Goal: Information Seeking & Learning: Understand process/instructions

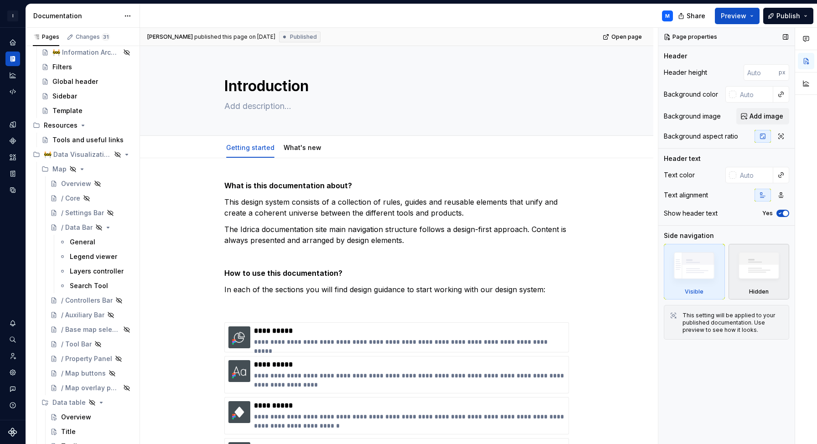
scroll to position [664, 0]
click at [78, 184] on div "Overview" at bounding box center [76, 182] width 30 height 9
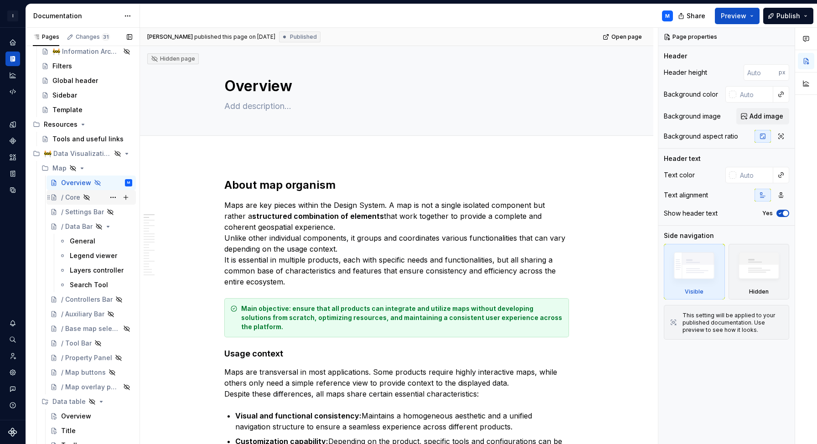
click at [70, 198] on div "/ Core" at bounding box center [70, 197] width 19 height 9
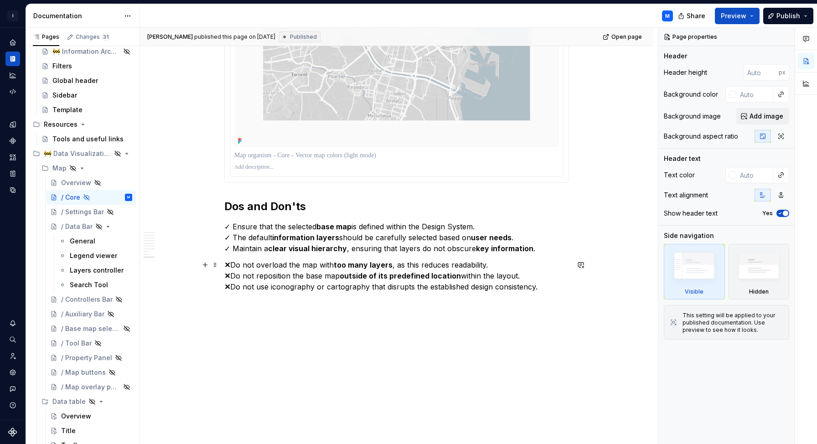
scroll to position [2234, 0]
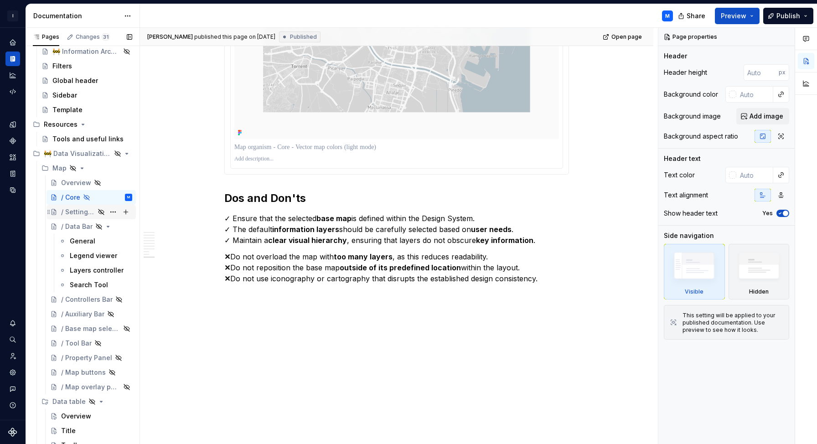
click at [80, 212] on div "/ Settings Bar" at bounding box center [78, 211] width 34 height 9
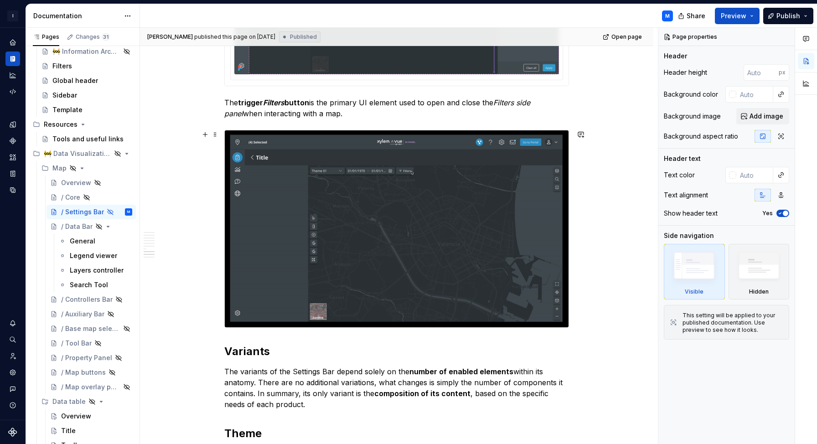
scroll to position [1926, 0]
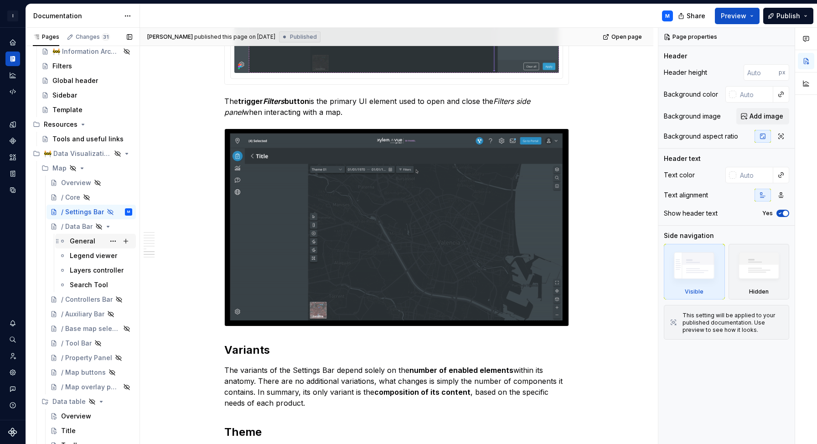
click at [93, 241] on div "General" at bounding box center [83, 241] width 26 height 9
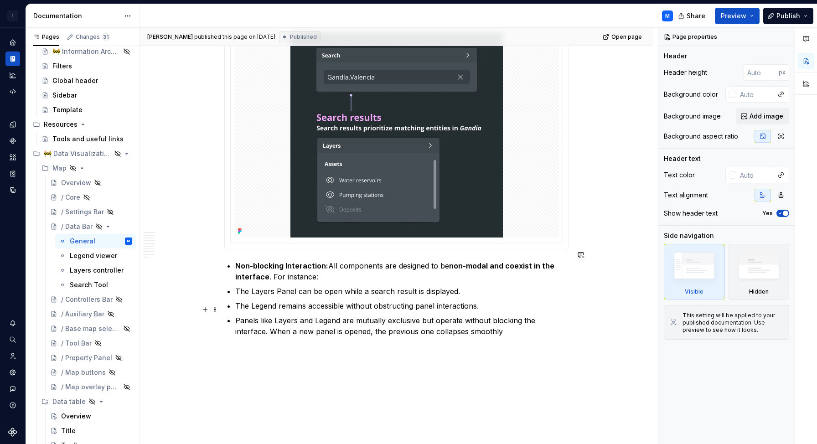
scroll to position [2828, 0]
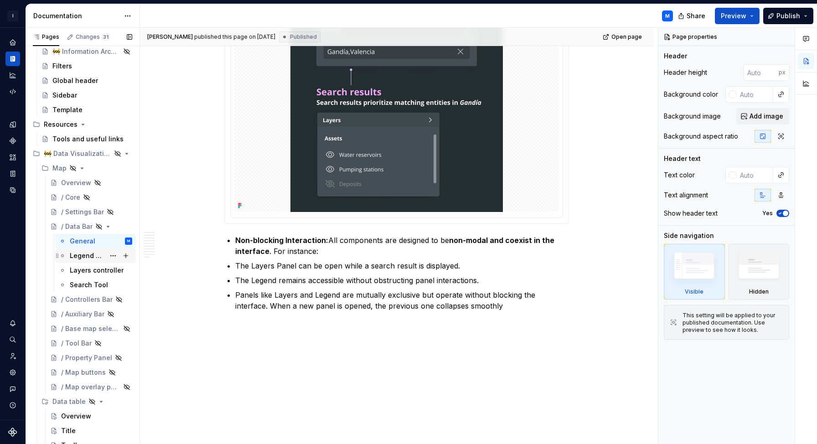
click at [93, 258] on div "Legend viewer" at bounding box center [87, 255] width 35 height 9
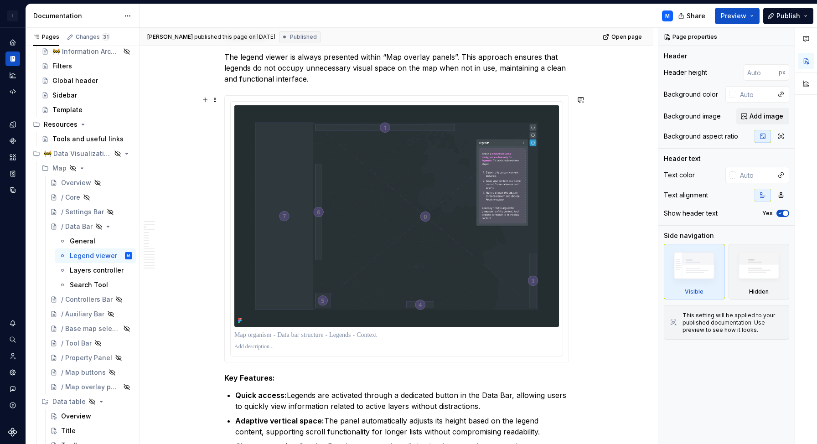
scroll to position [338, 0]
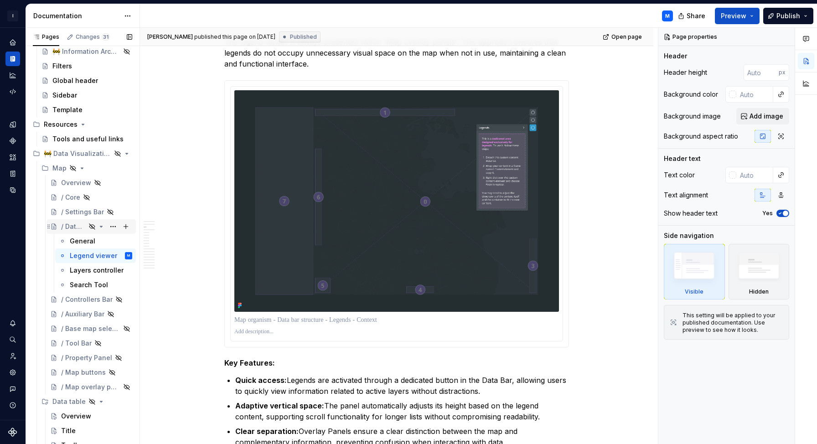
click at [105, 225] on div "/ Data Bar" at bounding box center [96, 226] width 71 height 13
click at [101, 226] on icon "Page tree" at bounding box center [101, 226] width 2 height 1
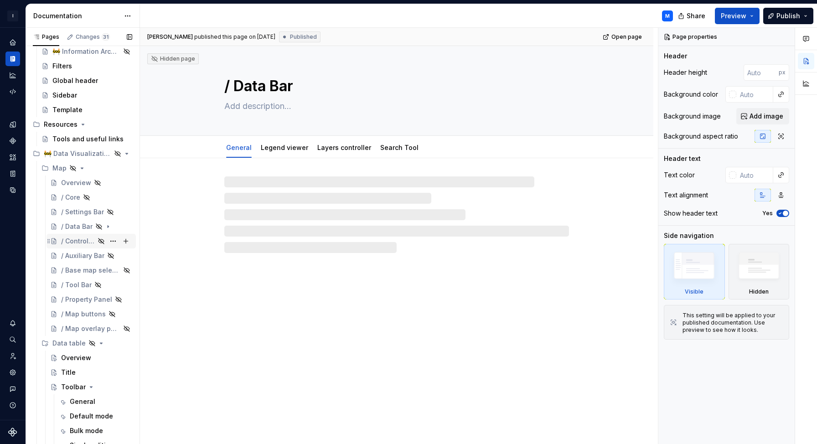
click at [89, 242] on div "/ Controllers Bar" at bounding box center [78, 241] width 34 height 9
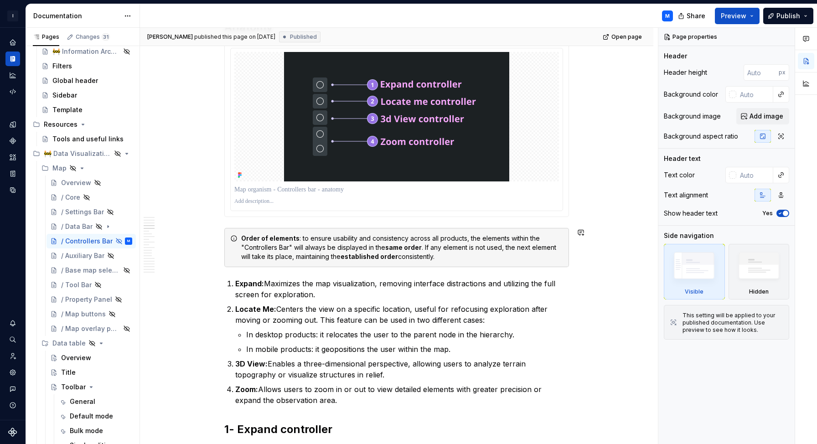
scroll to position [694, 0]
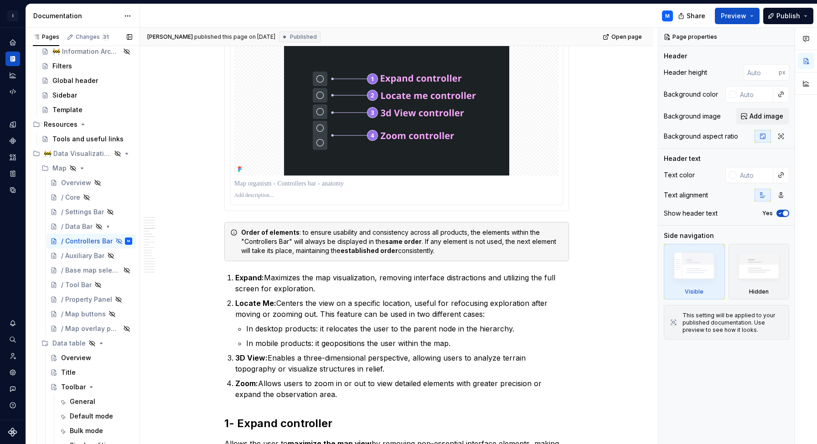
click at [126, 154] on icon "Page tree" at bounding box center [127, 153] width 2 height 1
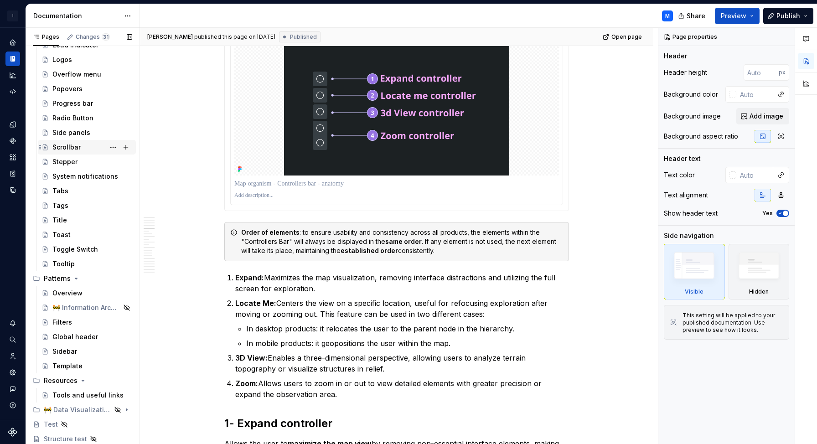
scroll to position [408, 0]
click at [100, 408] on icon "Page tree" at bounding box center [101, 409] width 7 height 7
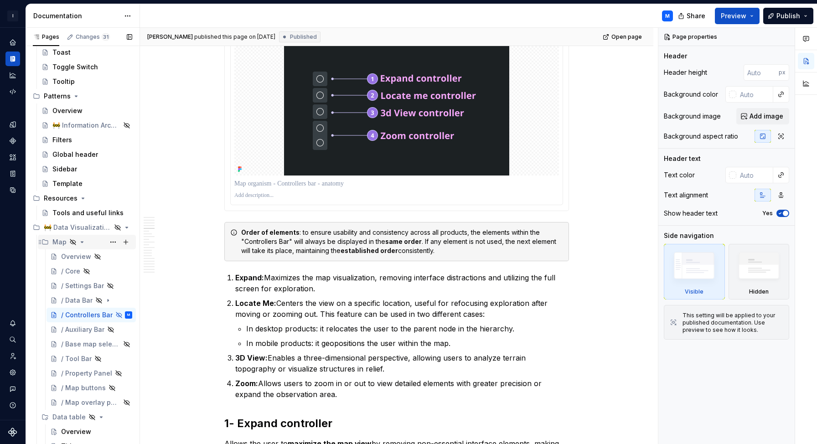
scroll to position [593, 0]
click at [81, 238] on icon "Page tree" at bounding box center [81, 239] width 7 height 7
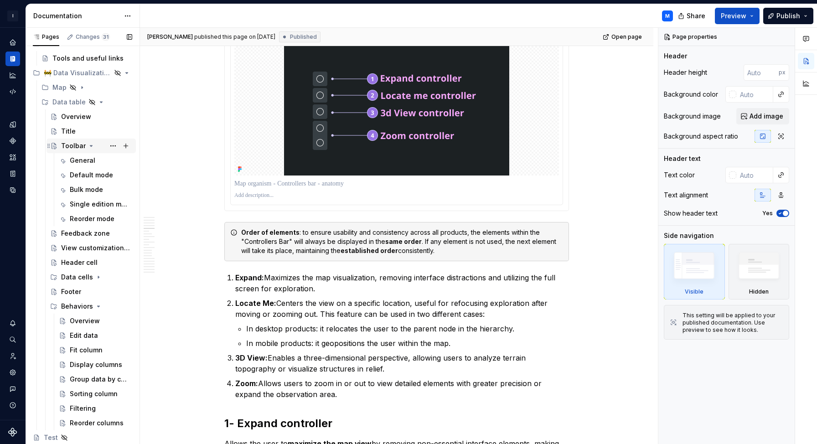
scroll to position [758, 0]
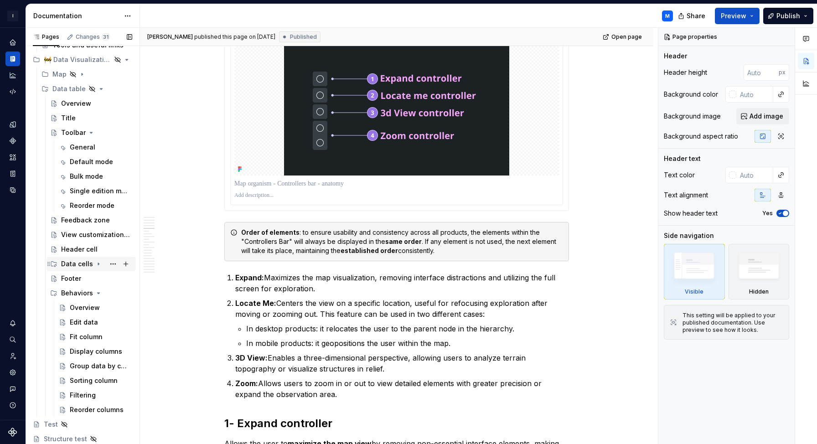
click at [98, 264] on icon "Page tree" at bounding box center [98, 264] width 1 height 2
click at [77, 103] on div "Overview" at bounding box center [76, 103] width 30 height 9
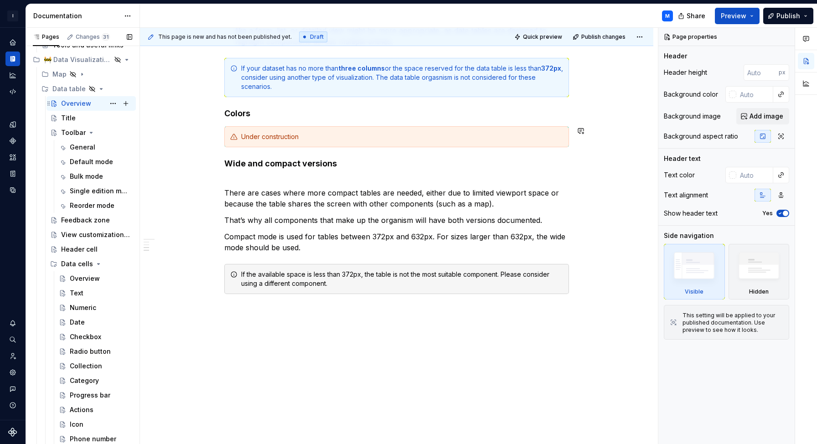
scroll to position [611, 0]
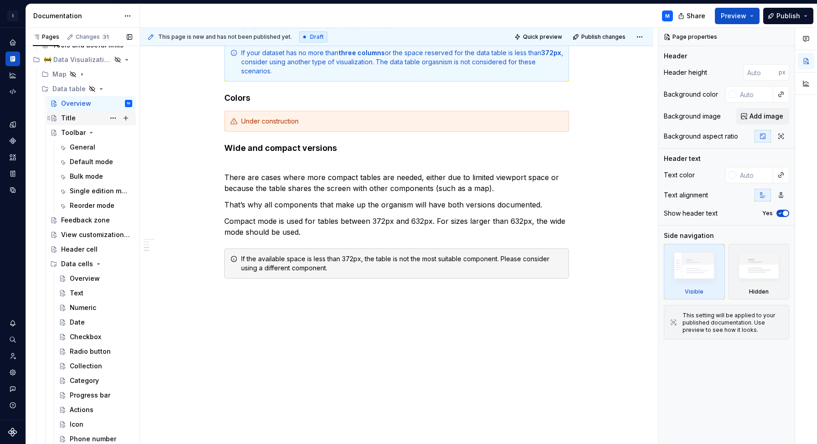
click at [71, 119] on div "Title" at bounding box center [68, 118] width 15 height 9
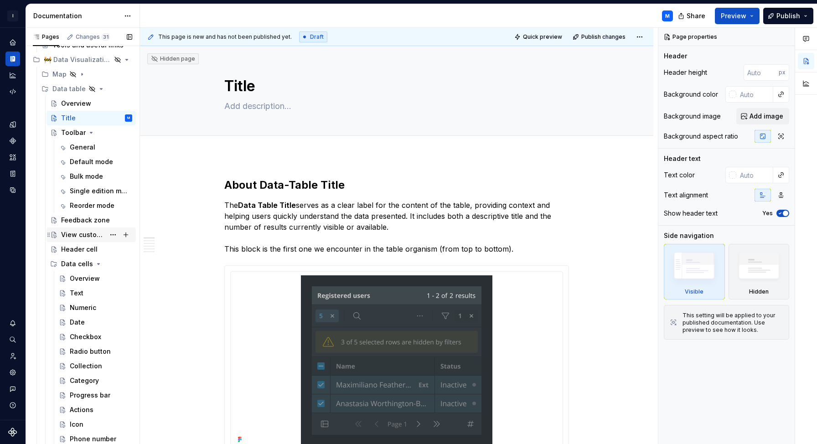
click at [101, 234] on div "View customization Panel" at bounding box center [83, 234] width 44 height 9
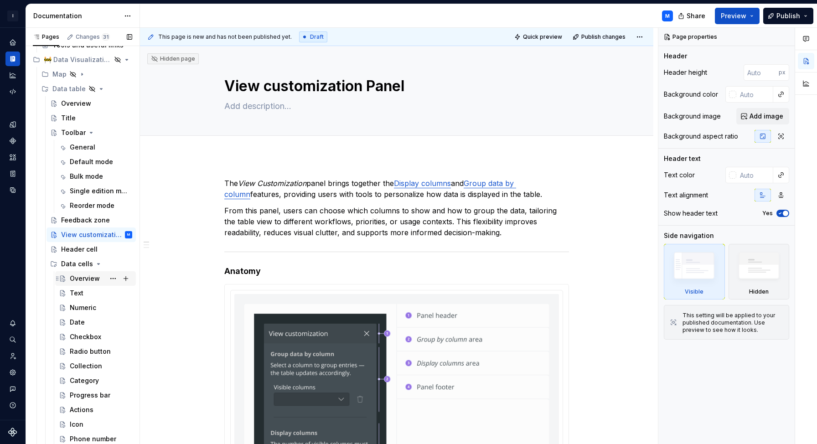
click at [88, 278] on div "Overview" at bounding box center [85, 278] width 30 height 9
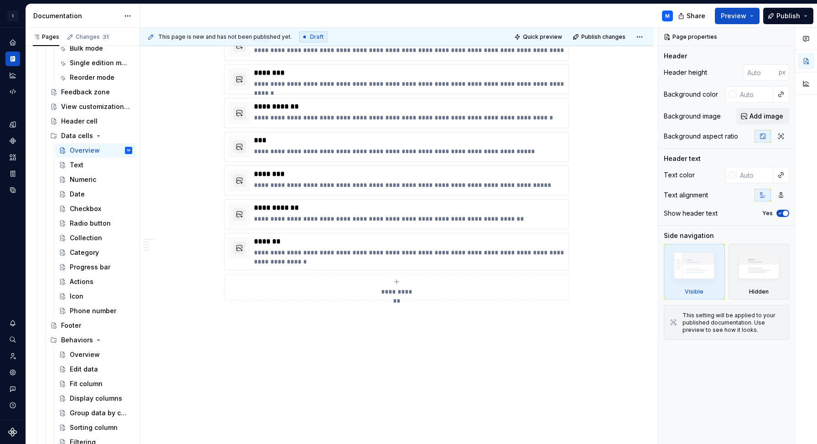
scroll to position [887, 0]
click at [96, 134] on icon "Page tree" at bounding box center [98, 134] width 7 height 7
type textarea "*"
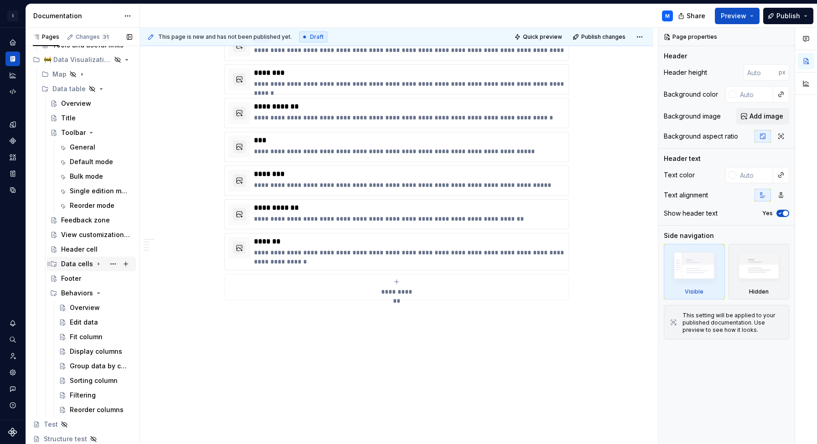
scroll to position [758, 0]
